Goal: Information Seeking & Learning: Learn about a topic

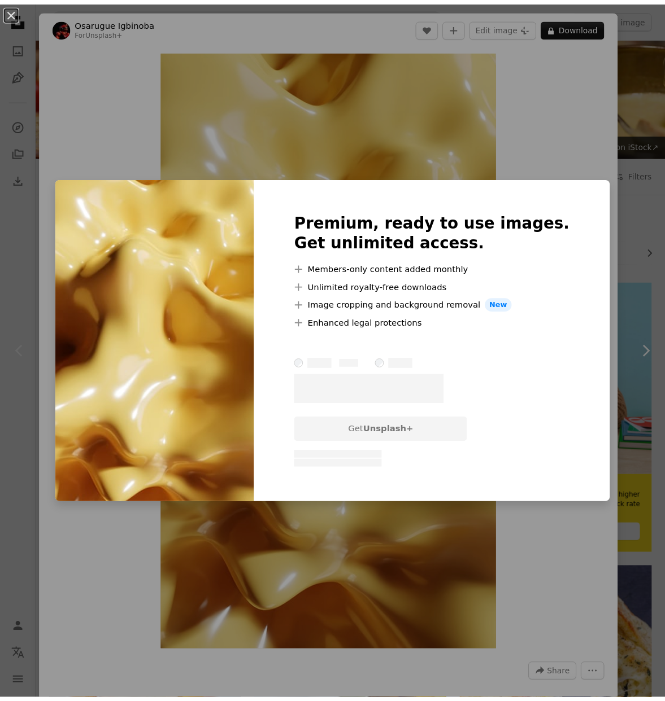
scroll to position [10, 0]
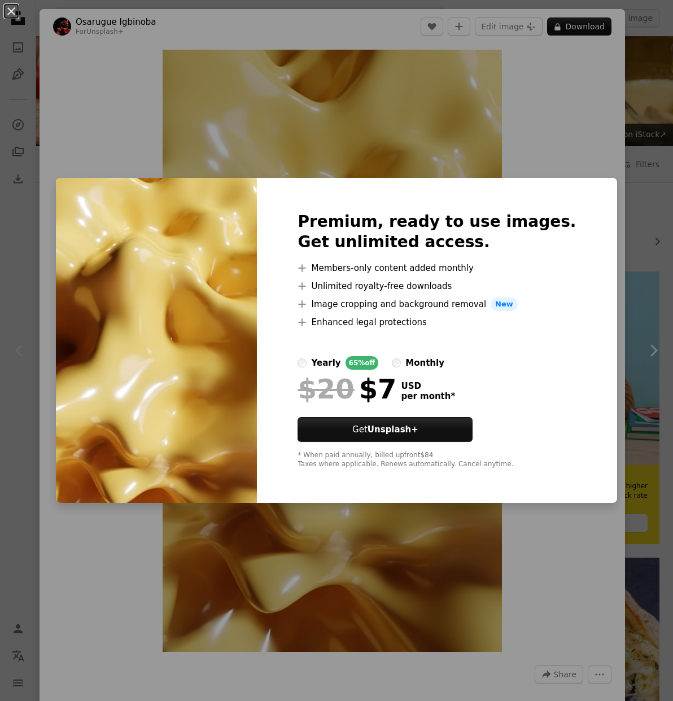
click at [622, 164] on div "An X shape Premium, ready to use images. Get unlimited access. A plus sign Memb…" at bounding box center [336, 350] width 673 height 701
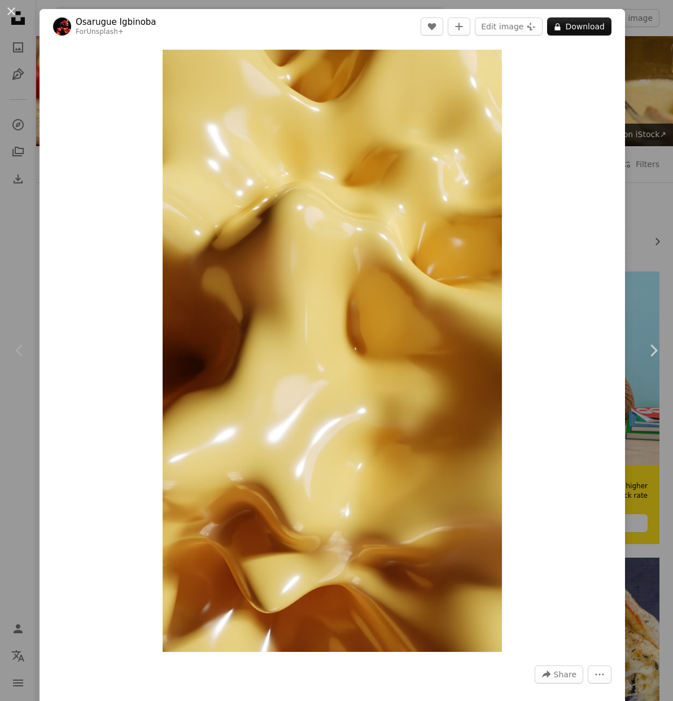
click at [646, 181] on div "An X shape Chevron left Chevron right [PERSON_NAME] For Unsplash+ A heart A plu…" at bounding box center [336, 350] width 673 height 701
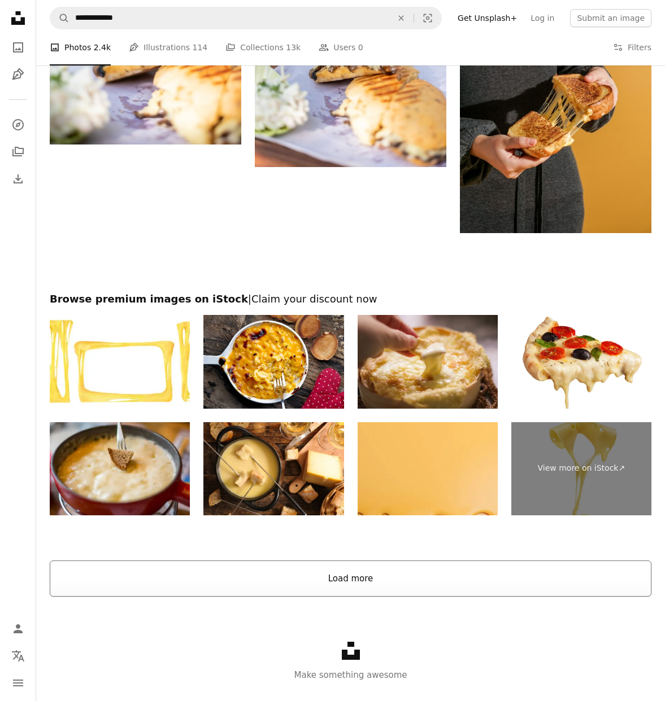
scroll to position [1660, 0]
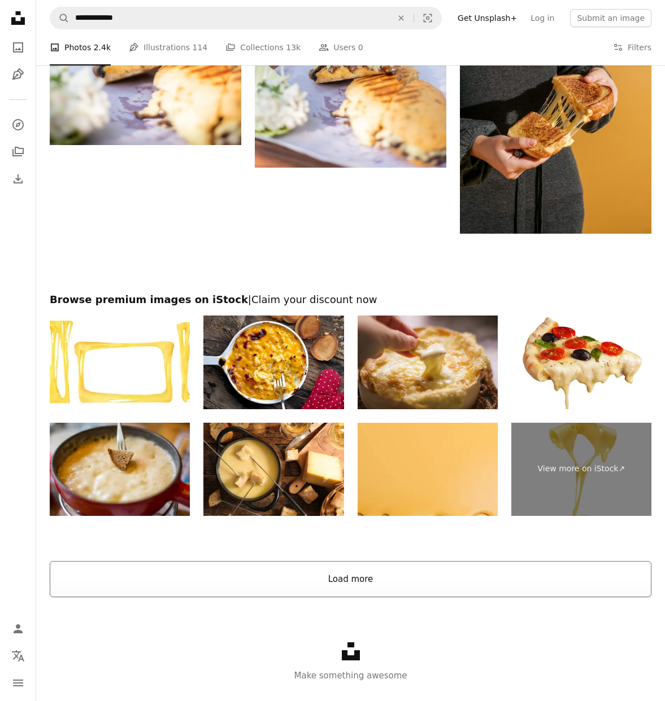
click at [290, 579] on button "Load more" at bounding box center [350, 579] width 601 height 36
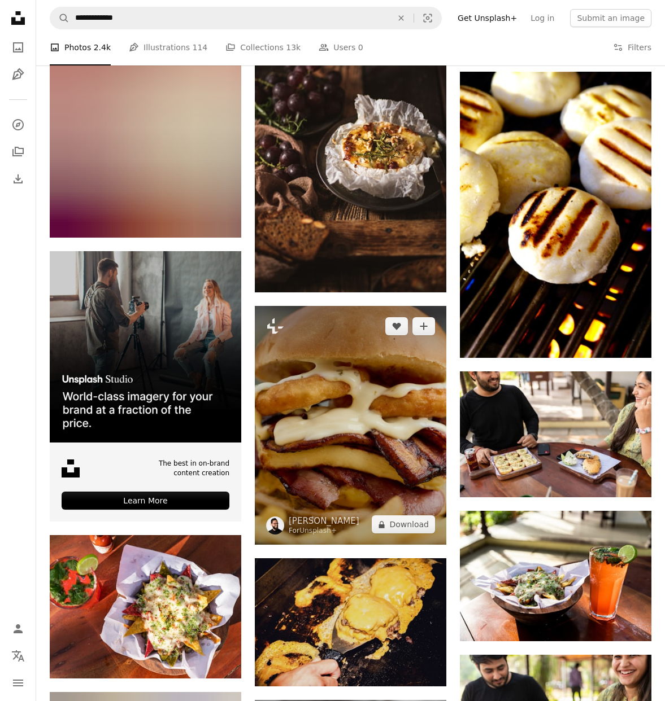
scroll to position [2277, 0]
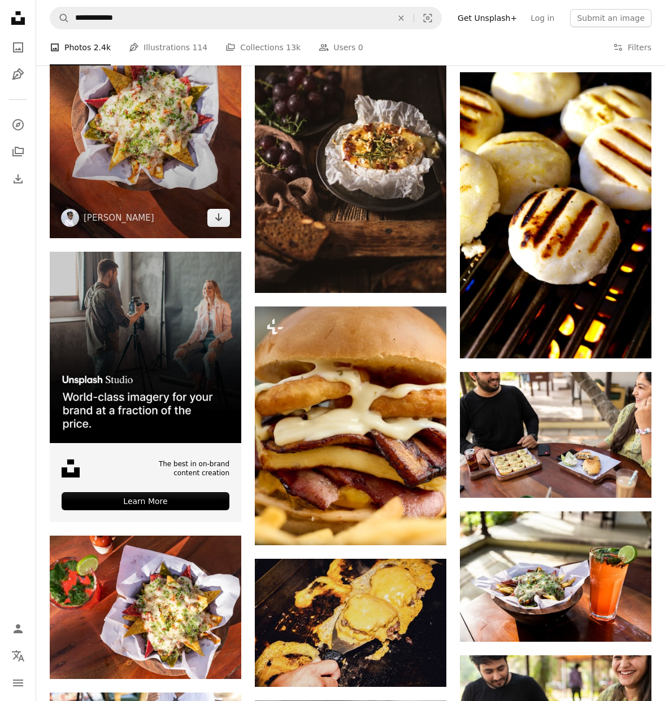
click at [132, 187] on img at bounding box center [145, 110] width 191 height 255
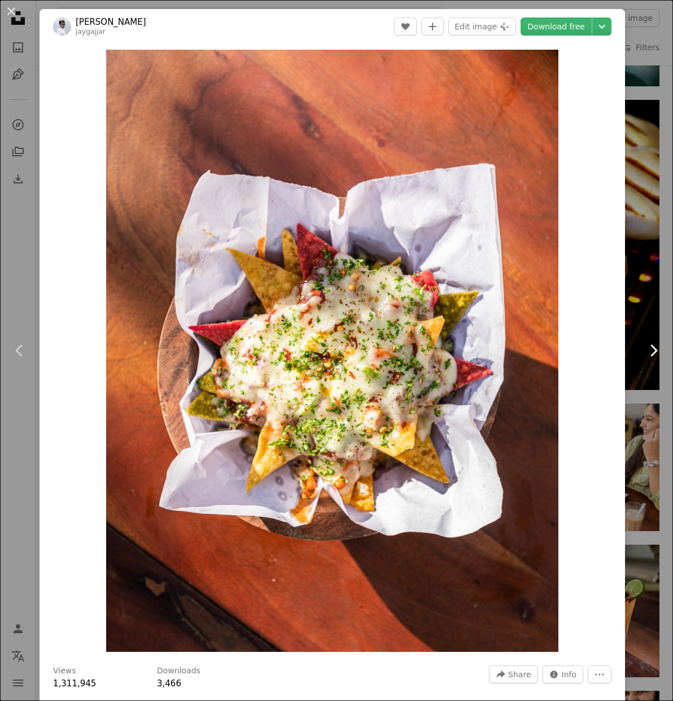
click at [644, 389] on link "Chevron right" at bounding box center [654, 350] width 40 height 108
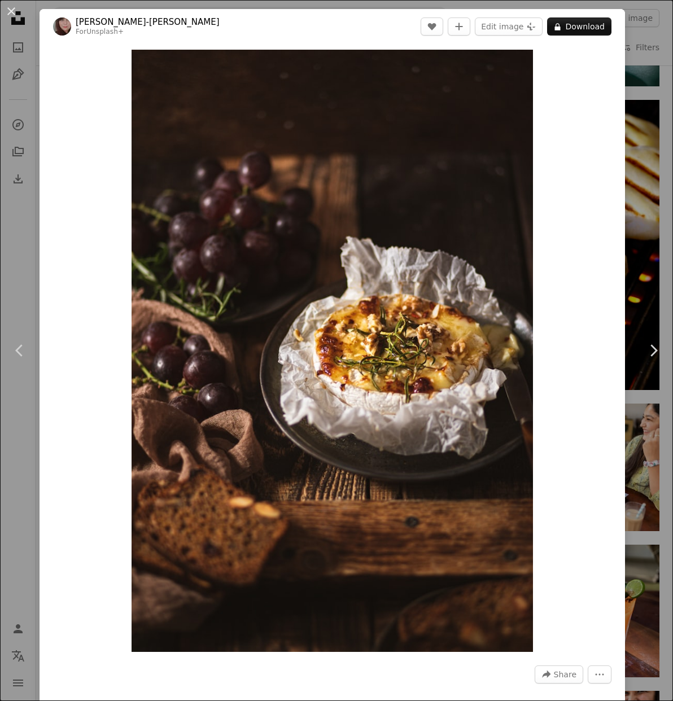
click at [647, 53] on div "An X shape Chevron left Chevron right [PERSON_NAME]-[PERSON_NAME] For Unsplash+…" at bounding box center [336, 350] width 673 height 701
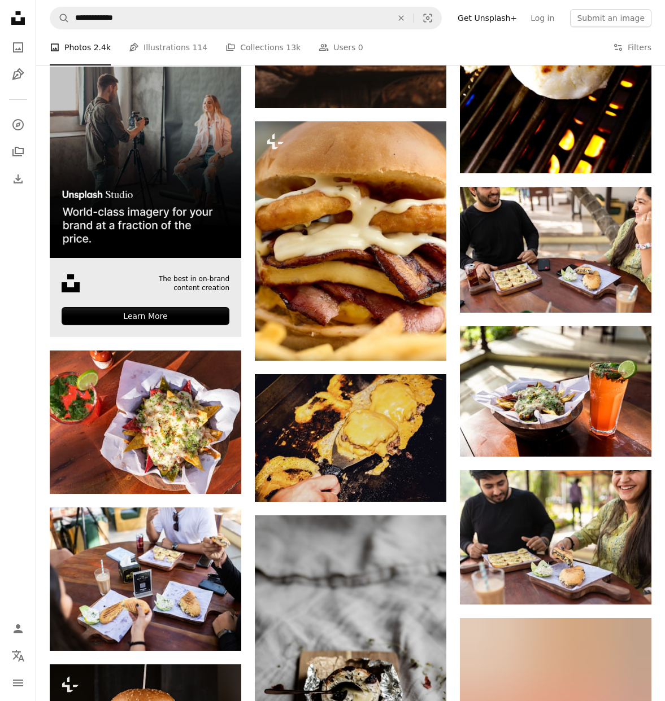
scroll to position [2500, 0]
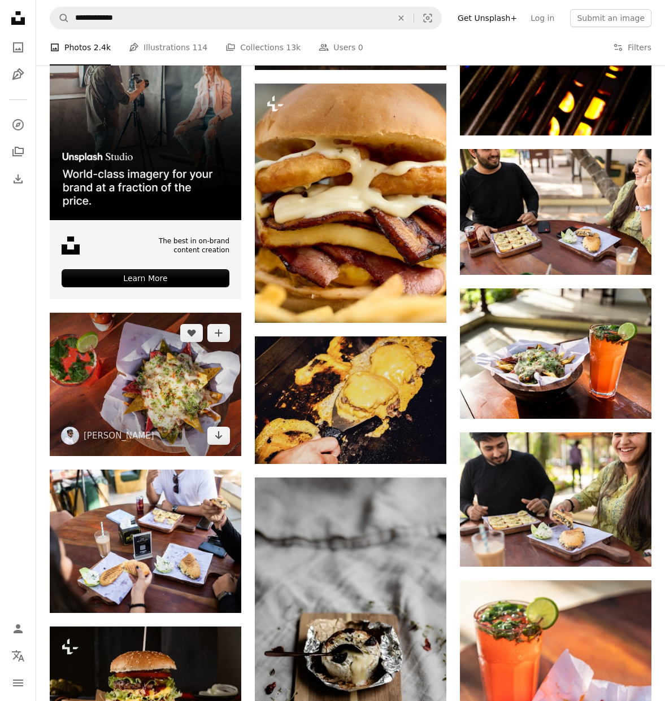
click at [179, 394] on img at bounding box center [145, 384] width 191 height 143
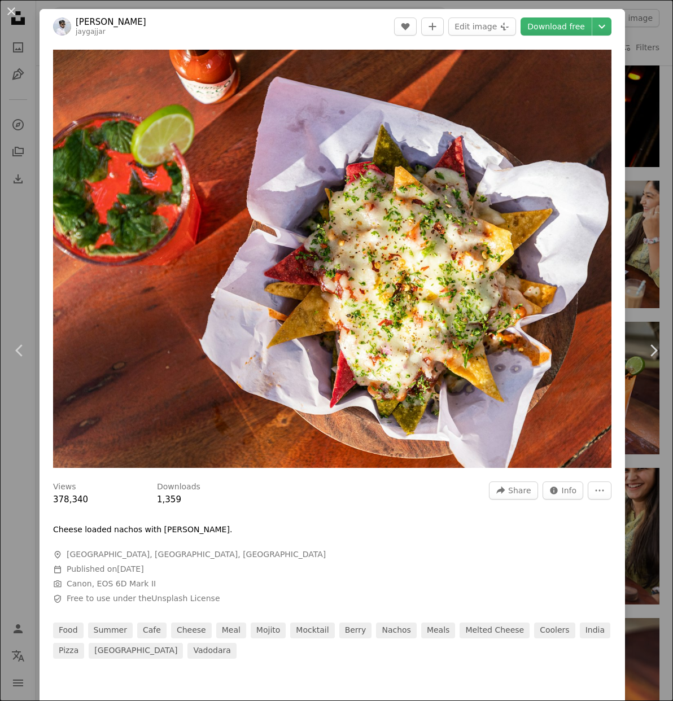
click at [657, 2] on div "An X shape Chevron left Chevron right [PERSON_NAME] jaygajjar A heart A plus si…" at bounding box center [336, 350] width 673 height 701
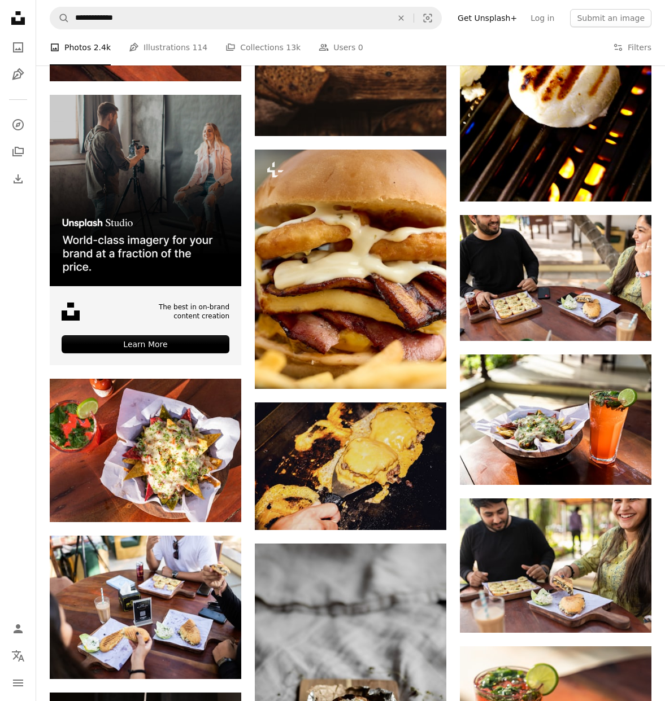
scroll to position [2294, 0]
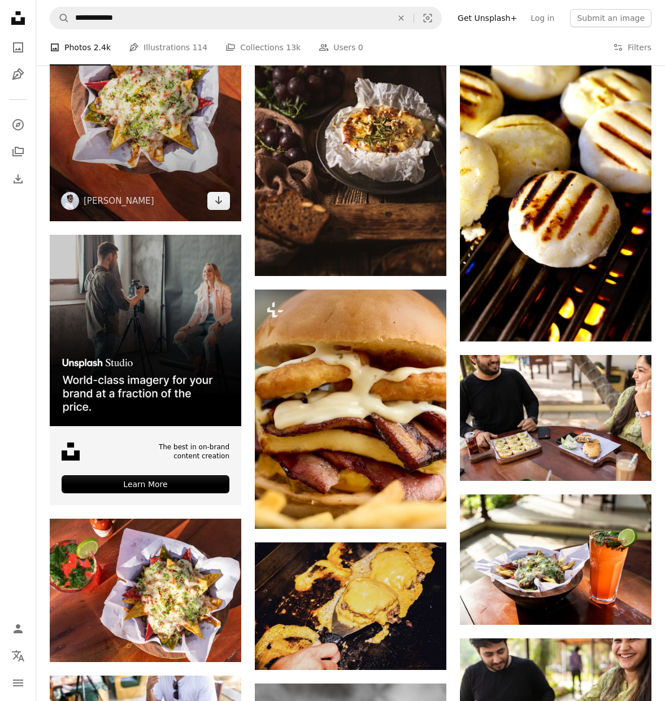
click at [118, 166] on img at bounding box center [145, 93] width 191 height 255
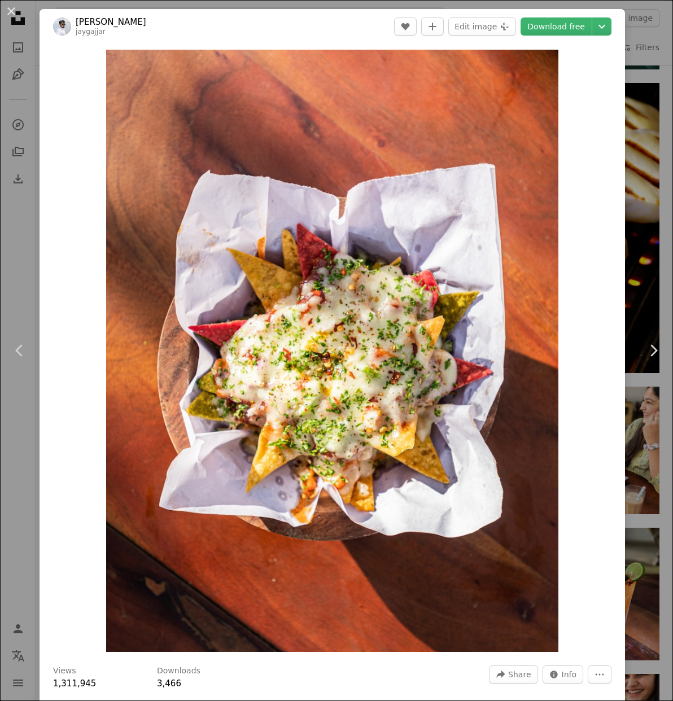
click at [632, 124] on div "An X shape Chevron left Chevron right [PERSON_NAME] jaygajjar A heart A plus si…" at bounding box center [336, 350] width 673 height 701
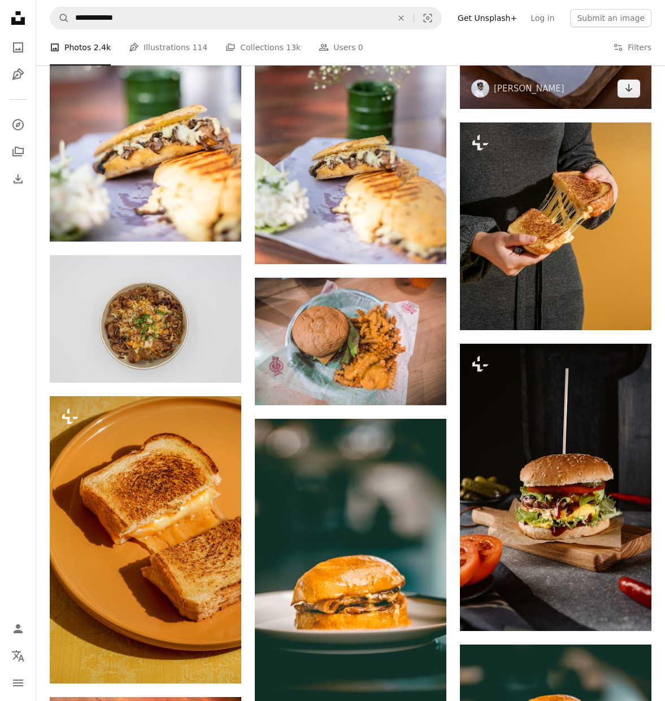
scroll to position [1329, 0]
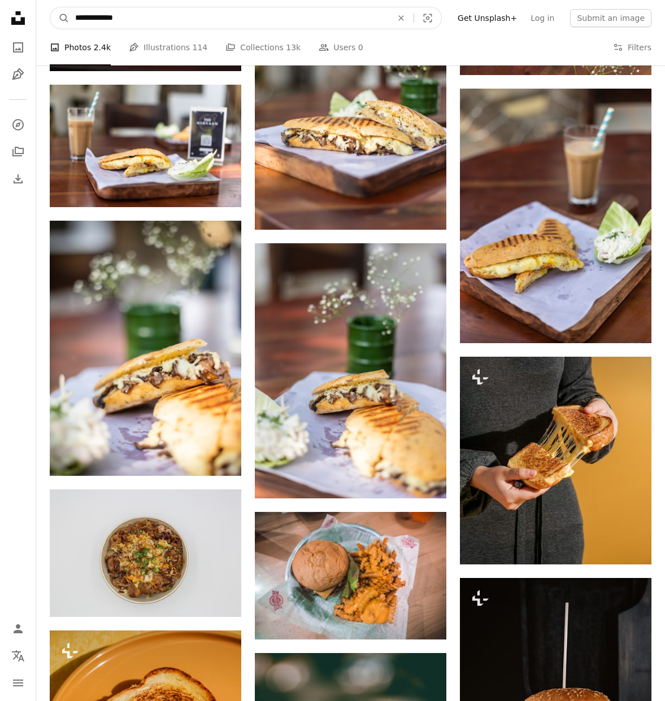
drag, startPoint x: 271, startPoint y: 21, endPoint x: 50, endPoint y: 8, distance: 221.2
click at [50, 8] on nav "**********" at bounding box center [350, 18] width 629 height 36
type input "*********"
click button "A magnifying glass" at bounding box center [59, 17] width 19 height 21
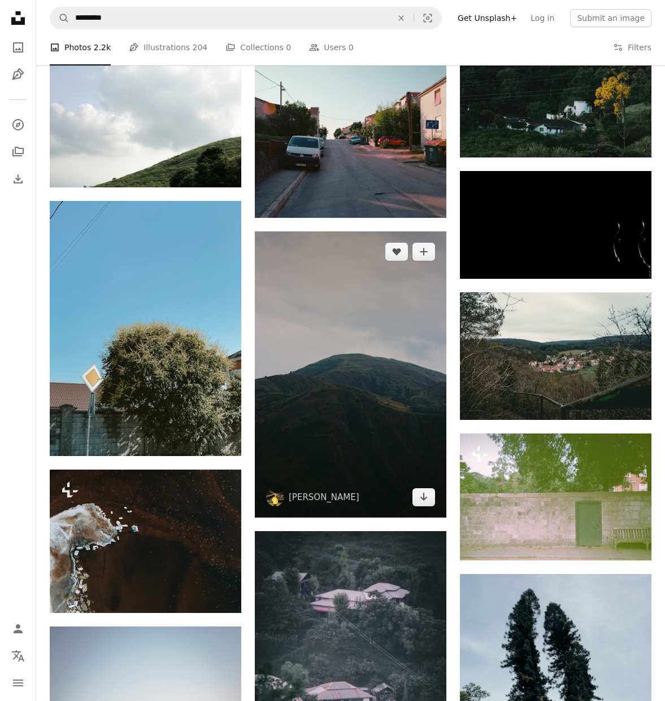
scroll to position [885, 0]
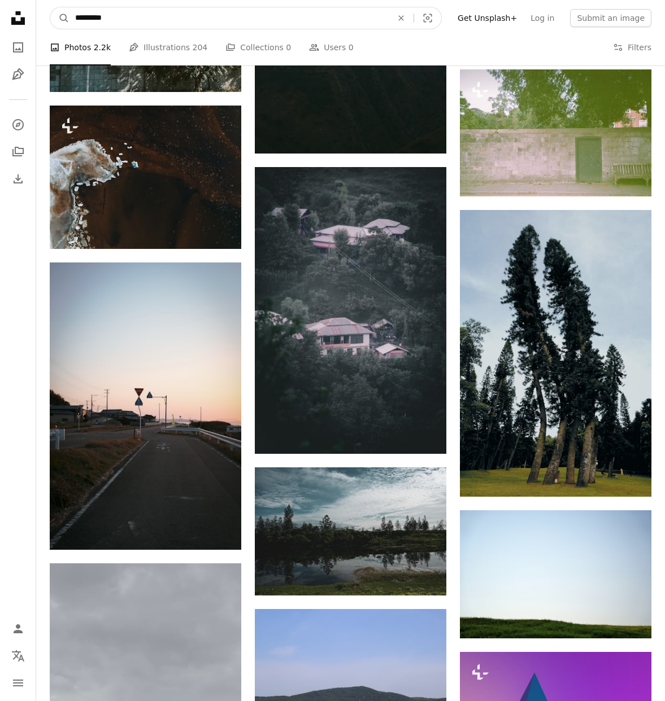
drag, startPoint x: 161, startPoint y: 19, endPoint x: 39, endPoint y: 18, distance: 122.0
click at [39, 18] on nav "A magnifying glass ********* An X shape Visual search Filters Get Unsplash+ Log…" at bounding box center [350, 18] width 629 height 36
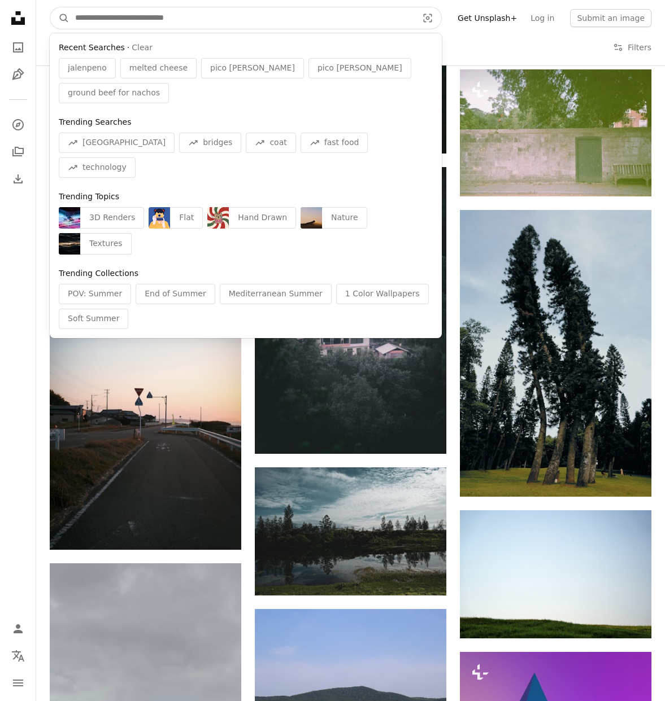
paste input "*********"
type input "*********"
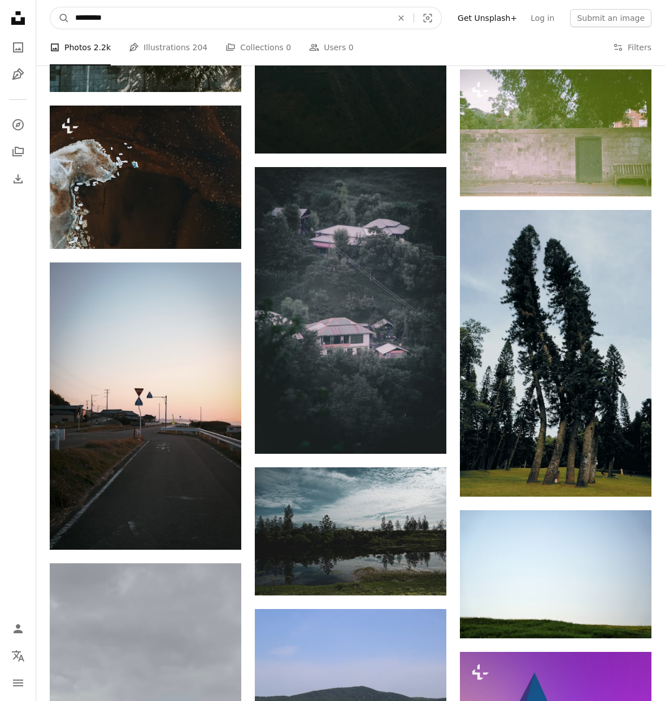
click button "A magnifying glass" at bounding box center [59, 17] width 19 height 21
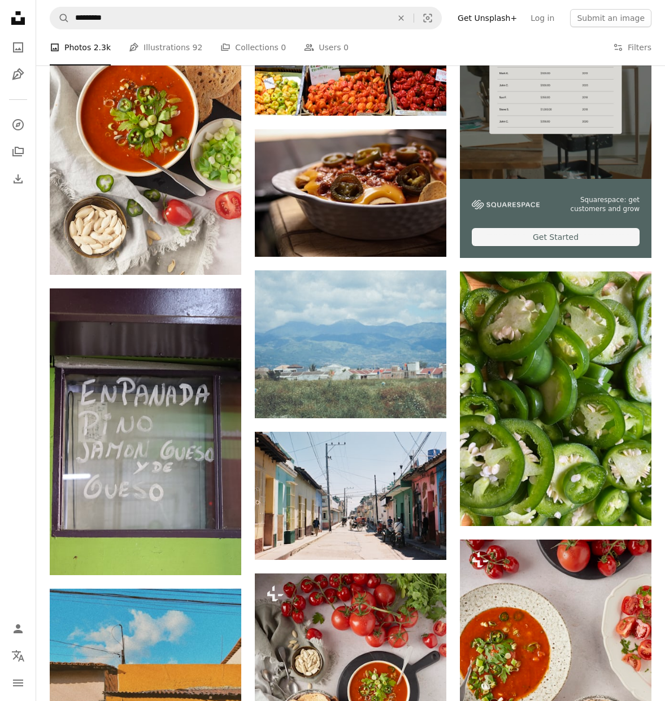
scroll to position [187, 0]
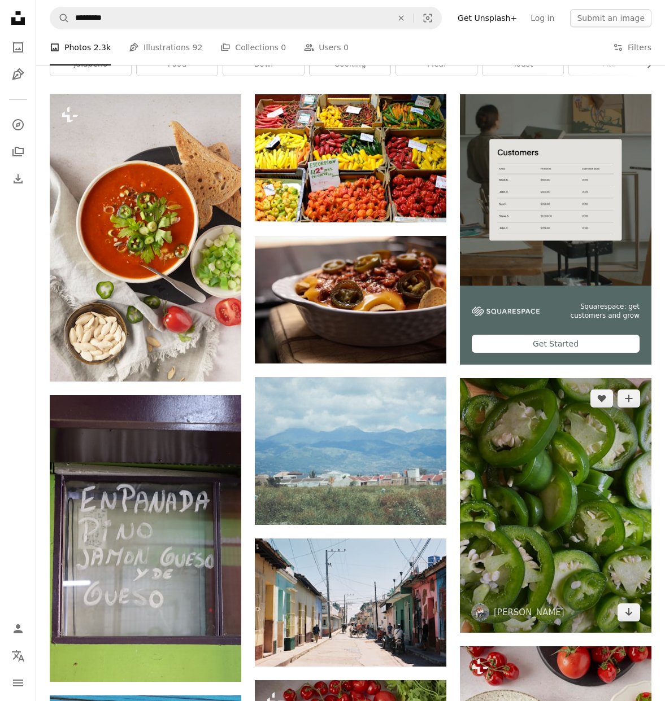
click at [613, 539] on img at bounding box center [555, 505] width 191 height 255
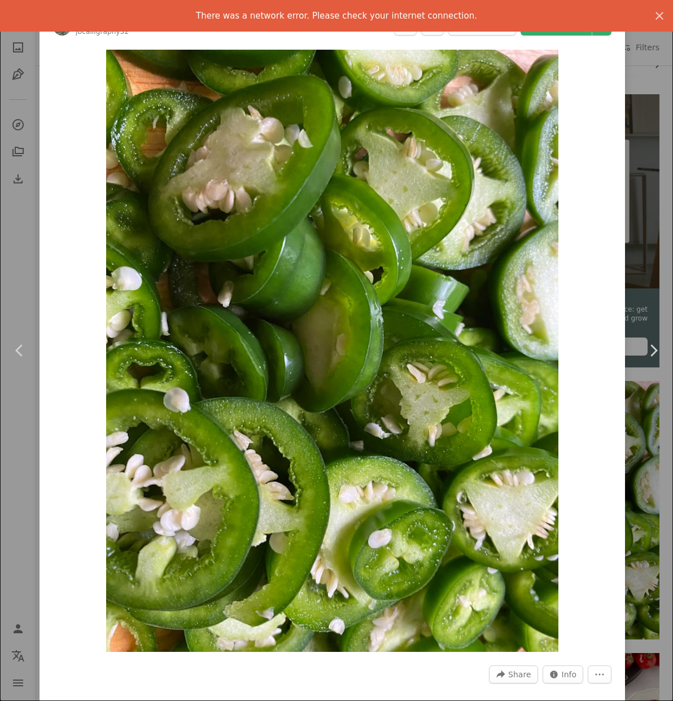
click at [636, 216] on div "An X shape Chevron left Chevron right There was a network error. Please check y…" at bounding box center [336, 350] width 673 height 701
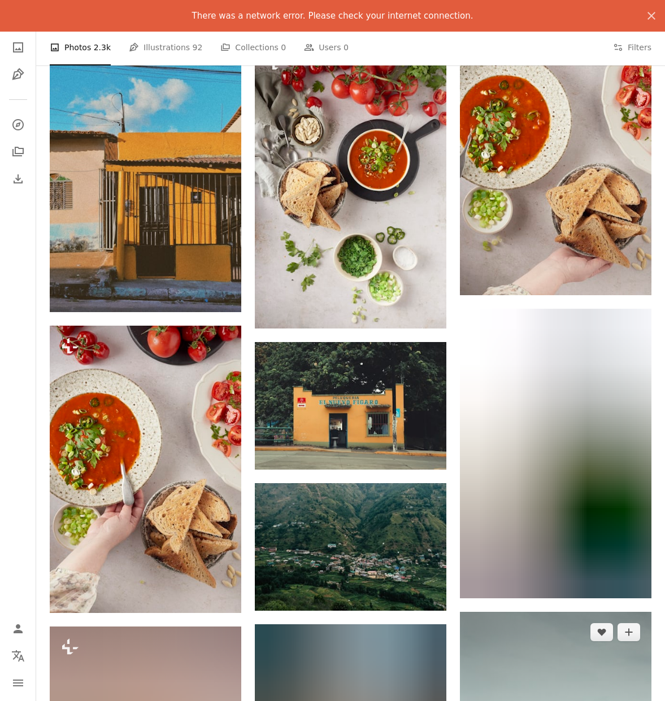
scroll to position [815, 0]
